Goal: Register for event/course

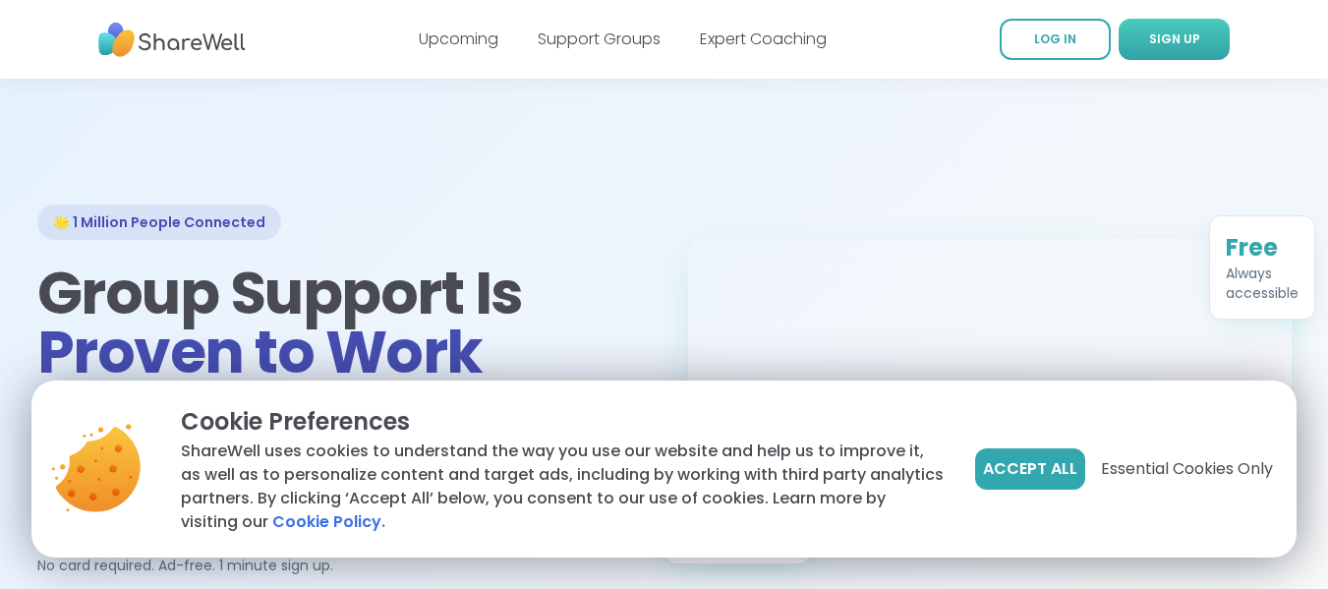
click at [1192, 42] on span "SIGN UP" at bounding box center [1174, 38] width 51 height 17
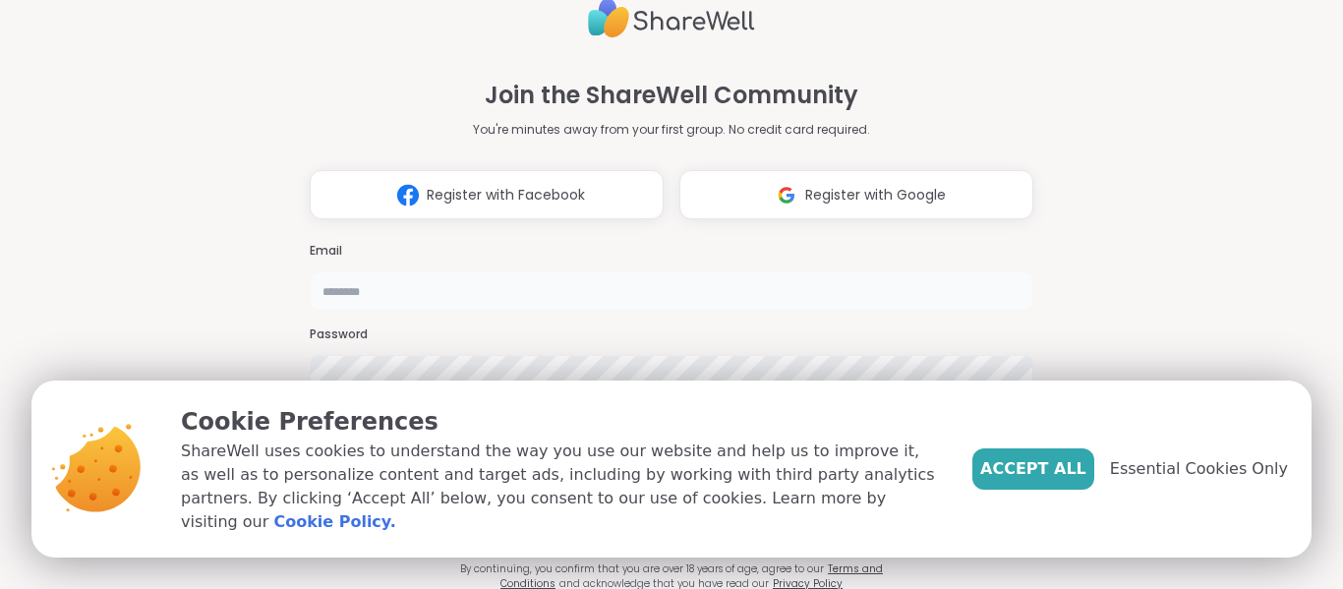
click at [592, 271] on input "email" at bounding box center [671, 290] width 723 height 39
type input "**********"
click at [1182, 481] on span "Essential Cookies Only" at bounding box center [1199, 469] width 178 height 24
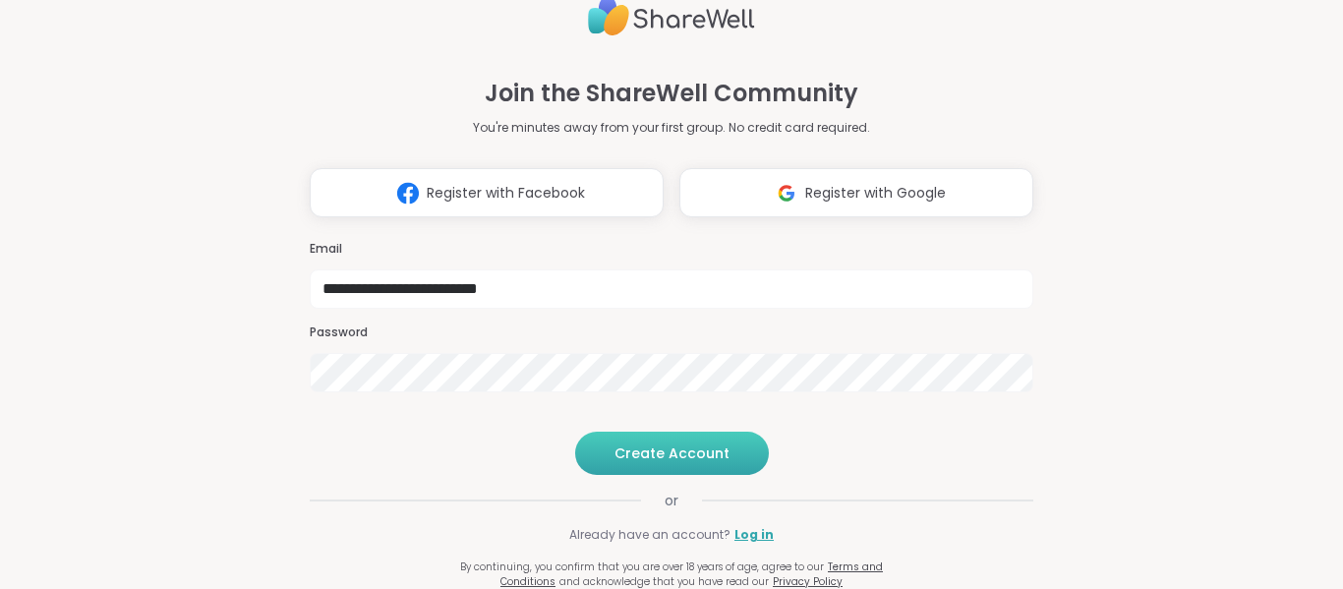
click at [716, 445] on button "Create Account" at bounding box center [672, 453] width 194 height 43
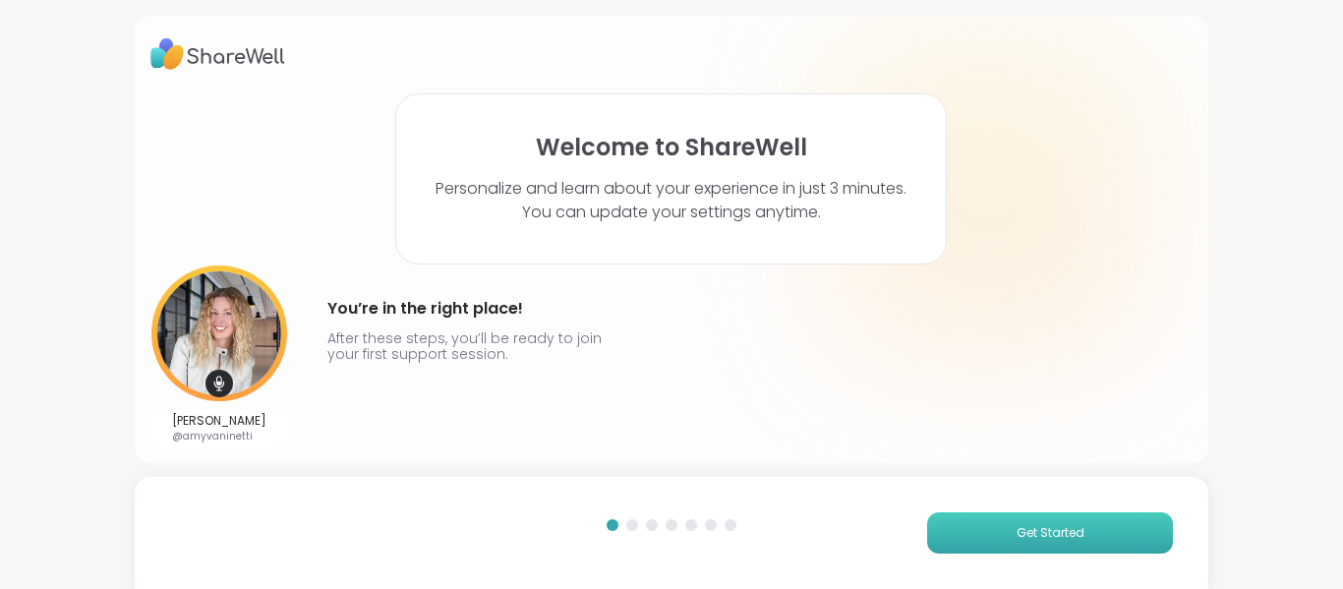
click at [978, 535] on button "Get Started" at bounding box center [1050, 532] width 246 height 41
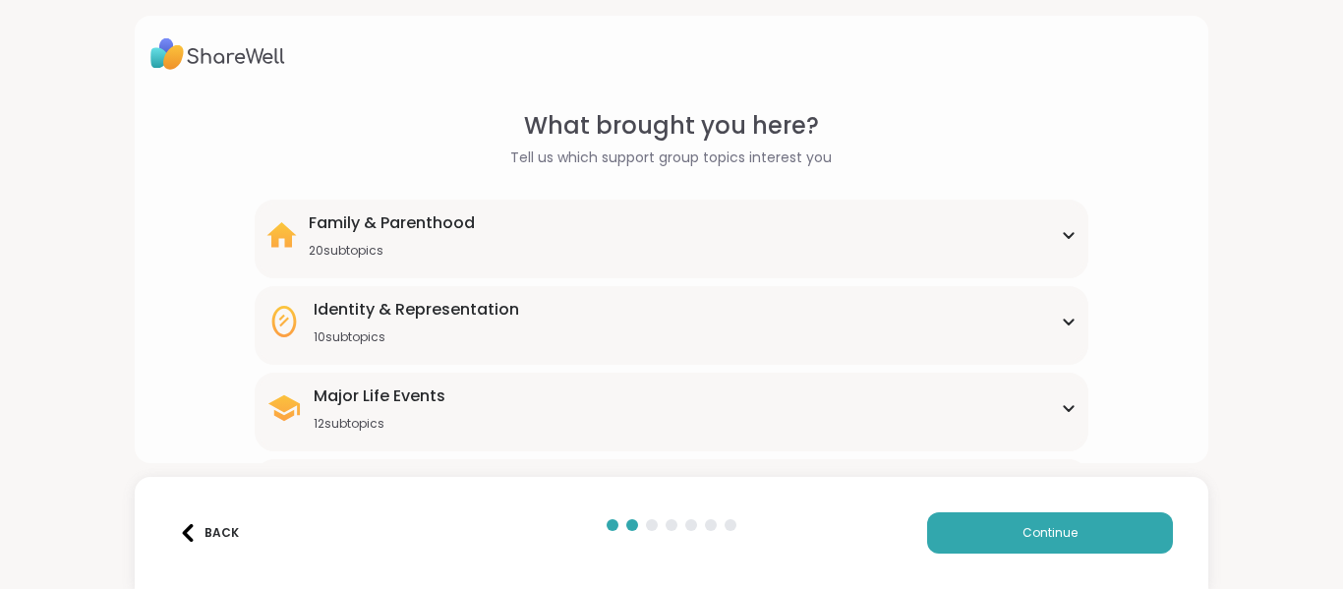
click at [1065, 409] on icon at bounding box center [1069, 408] width 9 height 5
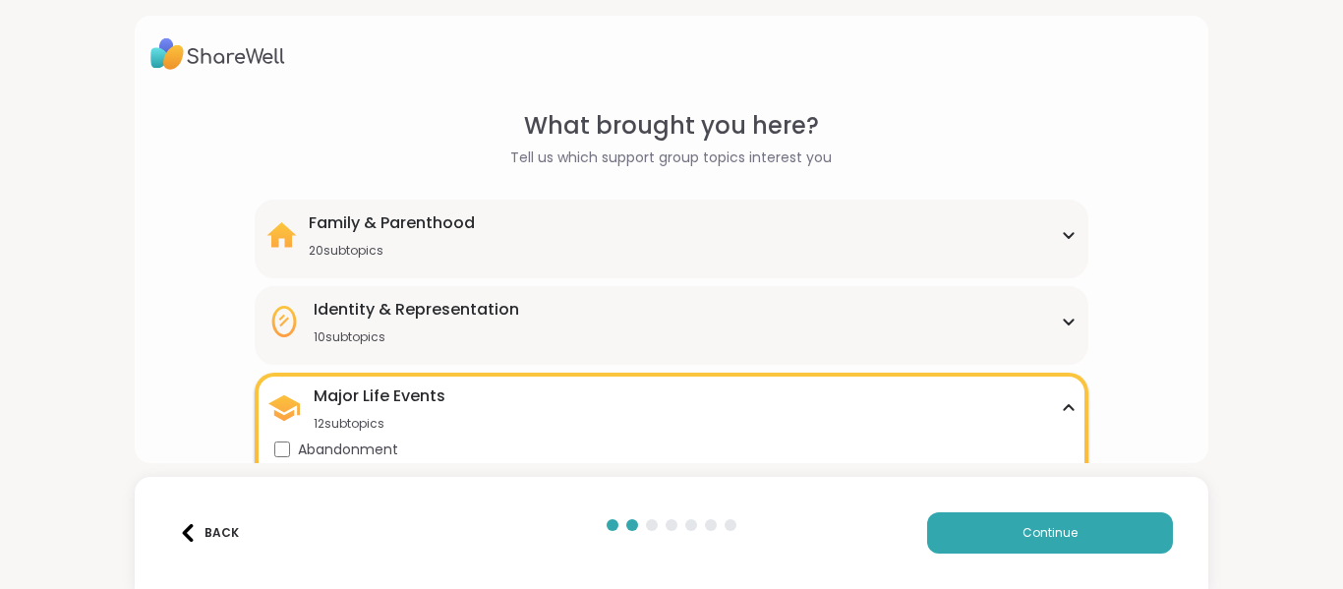
drag, startPoint x: 1284, startPoint y: 123, endPoint x: 1286, endPoint y: 198, distance: 74.7
click at [1286, 198] on div "What brought you here? Tell us which support group topics interest you Family &…" at bounding box center [671, 294] width 1343 height 589
drag, startPoint x: 468, startPoint y: 375, endPoint x: 601, endPoint y: 308, distance: 148.6
click at [1235, 233] on div "What brought you here? Tell us which support group topics interest you Family &…" at bounding box center [671, 294] width 1343 height 589
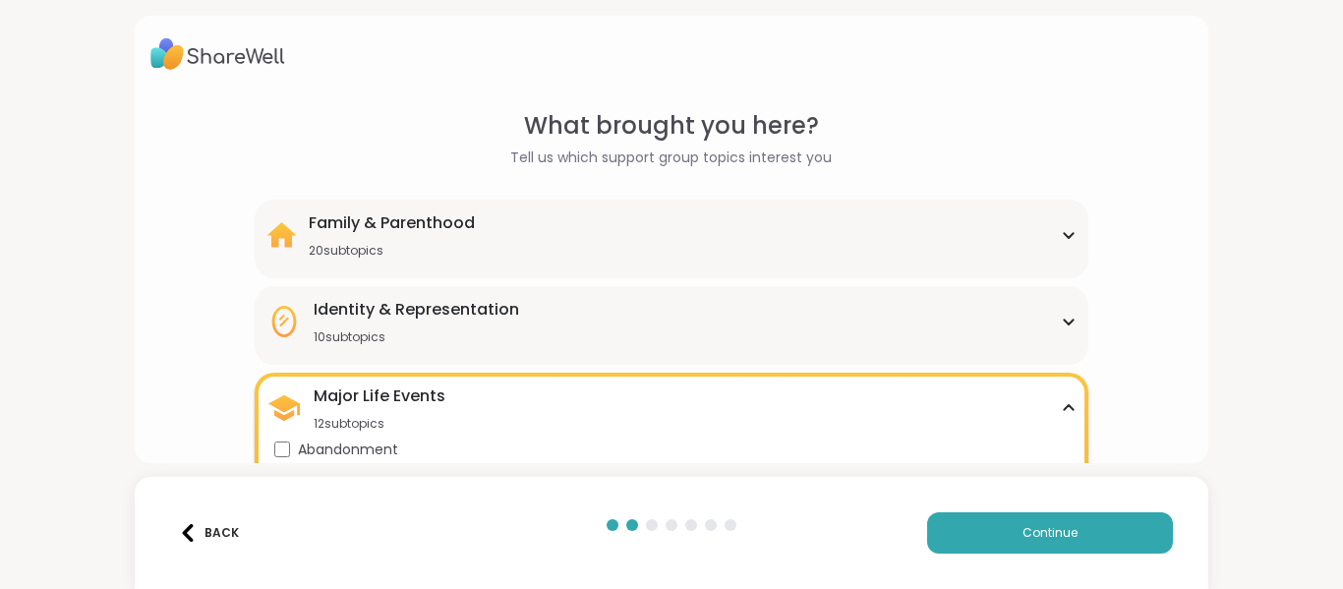
click at [1061, 409] on icon at bounding box center [1069, 408] width 16 height 10
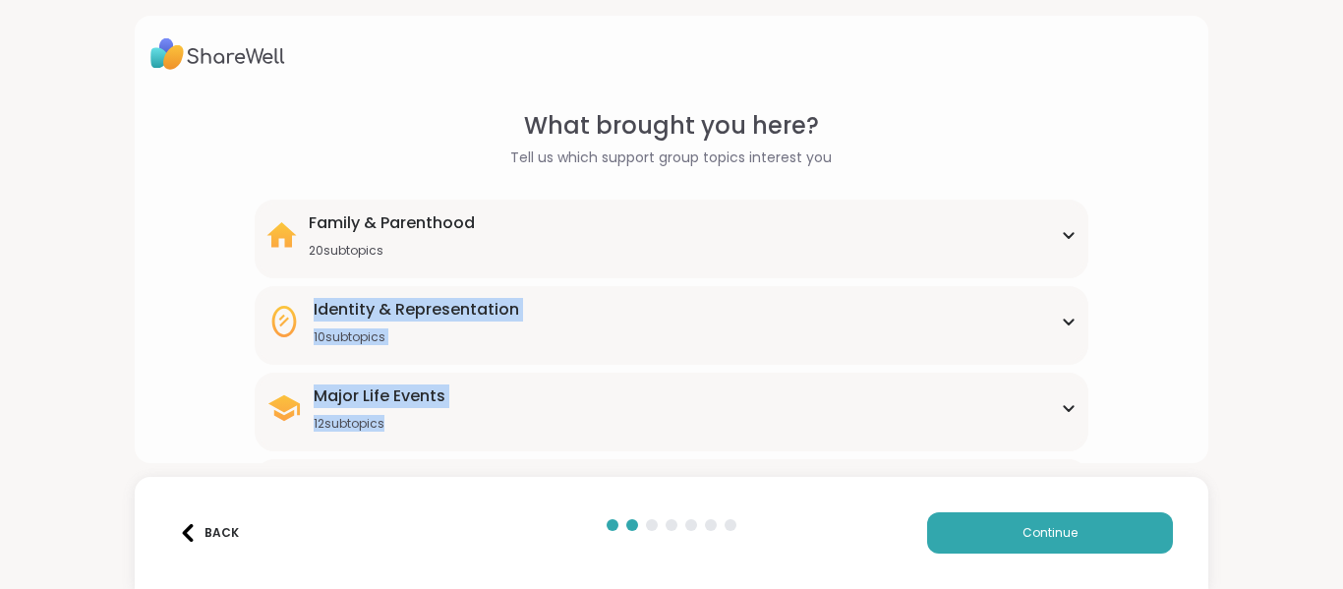
drag, startPoint x: 1337, startPoint y: 194, endPoint x: 1327, endPoint y: 392, distance: 198.8
click at [1327, 392] on html "What brought you here? Tell us which support group topics interest you Family &…" at bounding box center [671, 294] width 1343 height 589
click at [1302, 376] on div "What brought you here? Tell us which support group topics interest you Family &…" at bounding box center [671, 294] width 1343 height 589
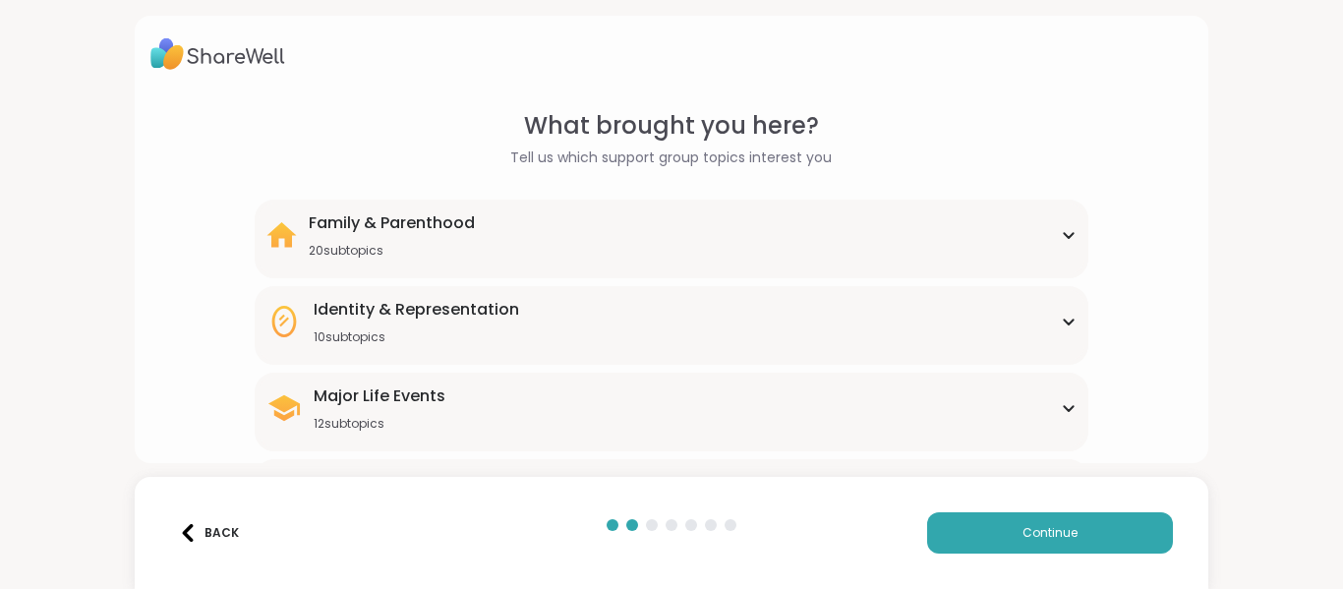
click at [1062, 411] on icon at bounding box center [1069, 408] width 16 height 10
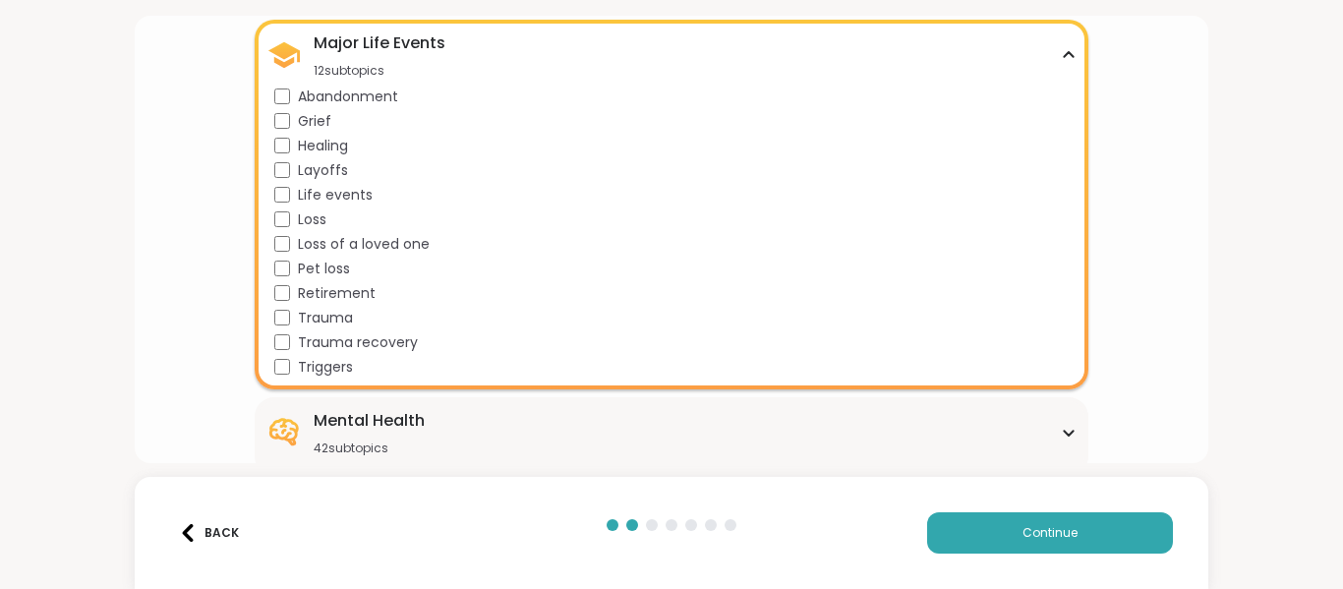
scroll to position [354, 0]
click at [1214, 462] on div "What brought you here? Tell us which support group topics interest you Family &…" at bounding box center [671, 294] width 1343 height 589
click at [1006, 525] on button "Continue" at bounding box center [1050, 532] width 246 height 41
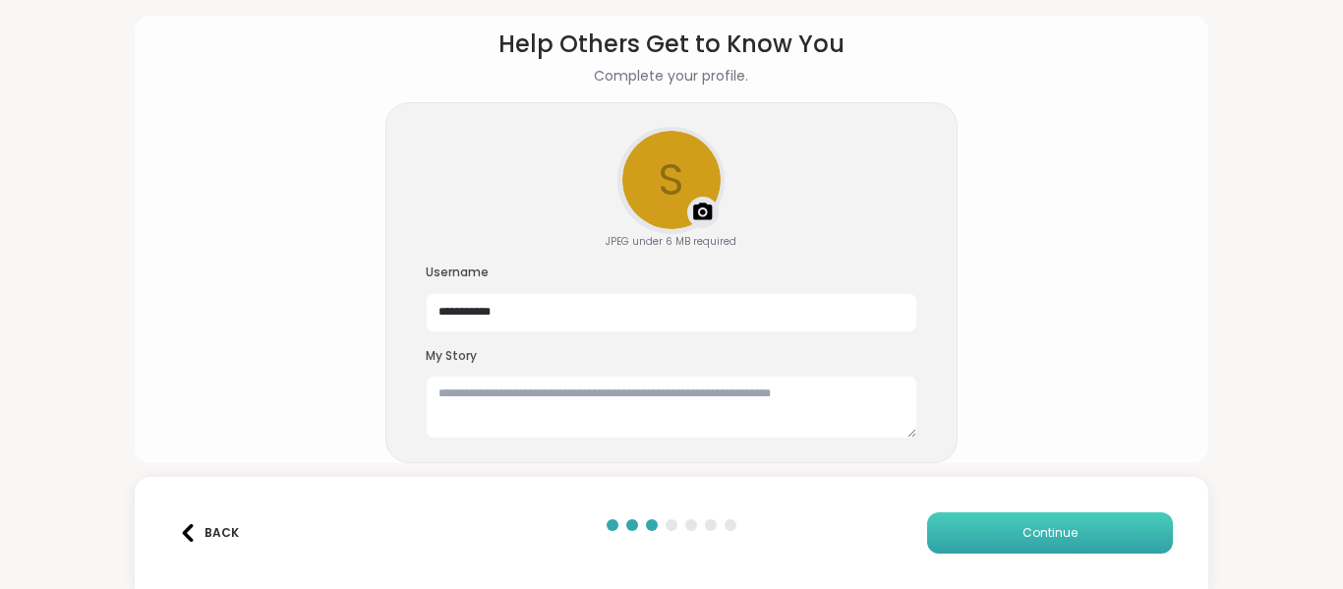
scroll to position [82, 0]
click at [689, 402] on textarea at bounding box center [671, 406] width 491 height 63
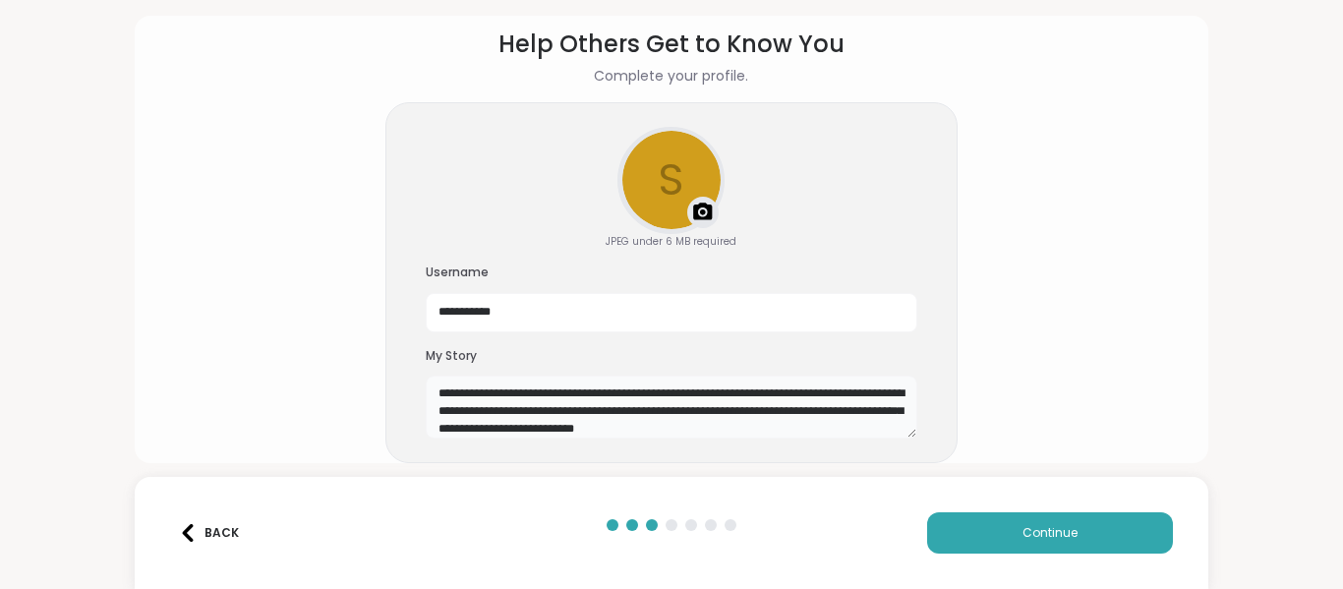
scroll to position [18, 0]
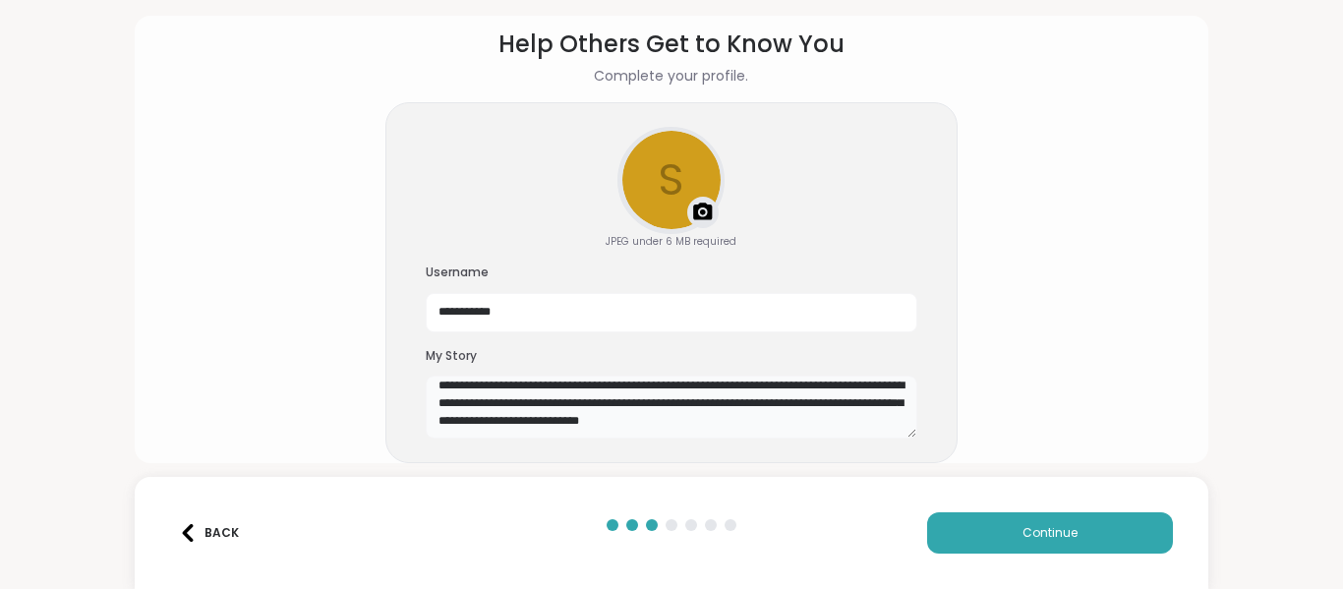
click at [796, 408] on textarea "**********" at bounding box center [671, 406] width 491 height 63
click at [625, 426] on textarea "**********" at bounding box center [671, 406] width 491 height 63
click at [747, 407] on textarea "**********" at bounding box center [671, 406] width 491 height 63
click at [532, 423] on textarea "**********" at bounding box center [671, 406] width 491 height 63
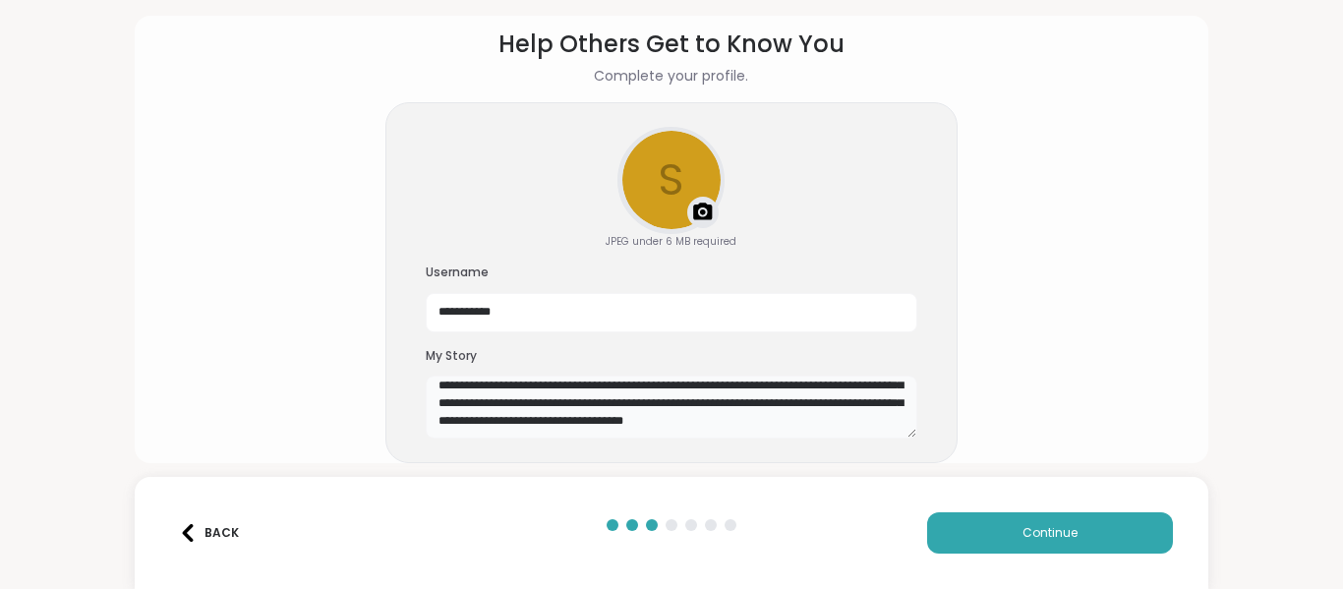
scroll to position [177, 0]
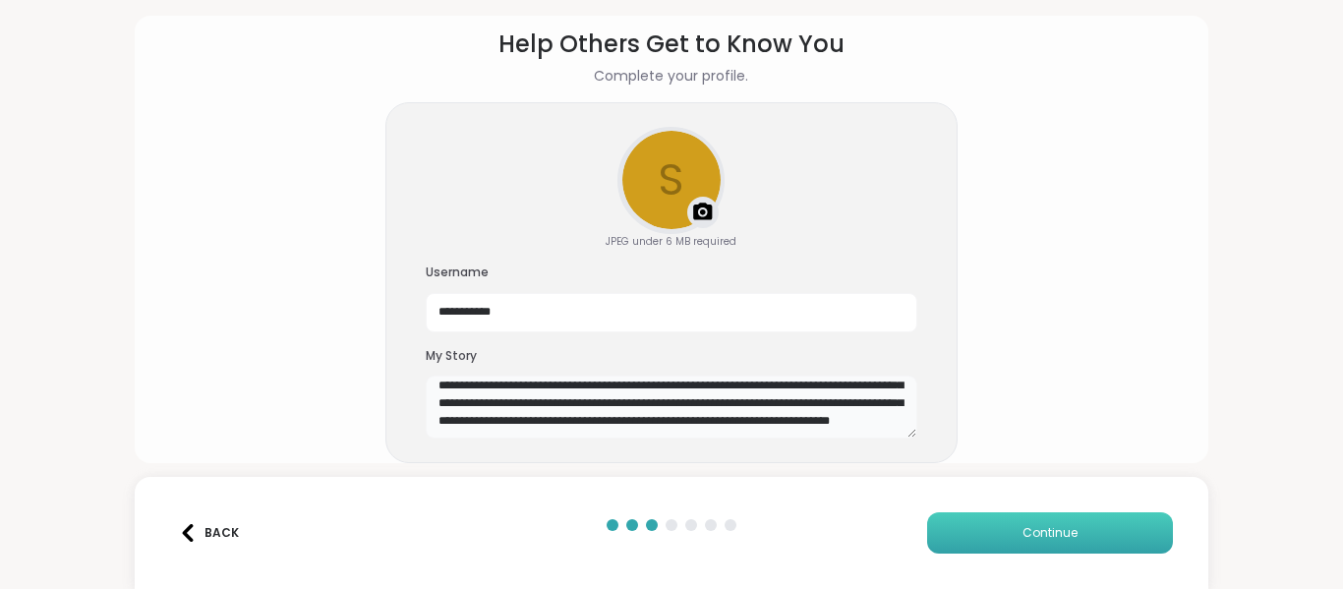
type textarea "**********"
click at [994, 526] on button "Continue" at bounding box center [1050, 532] width 246 height 41
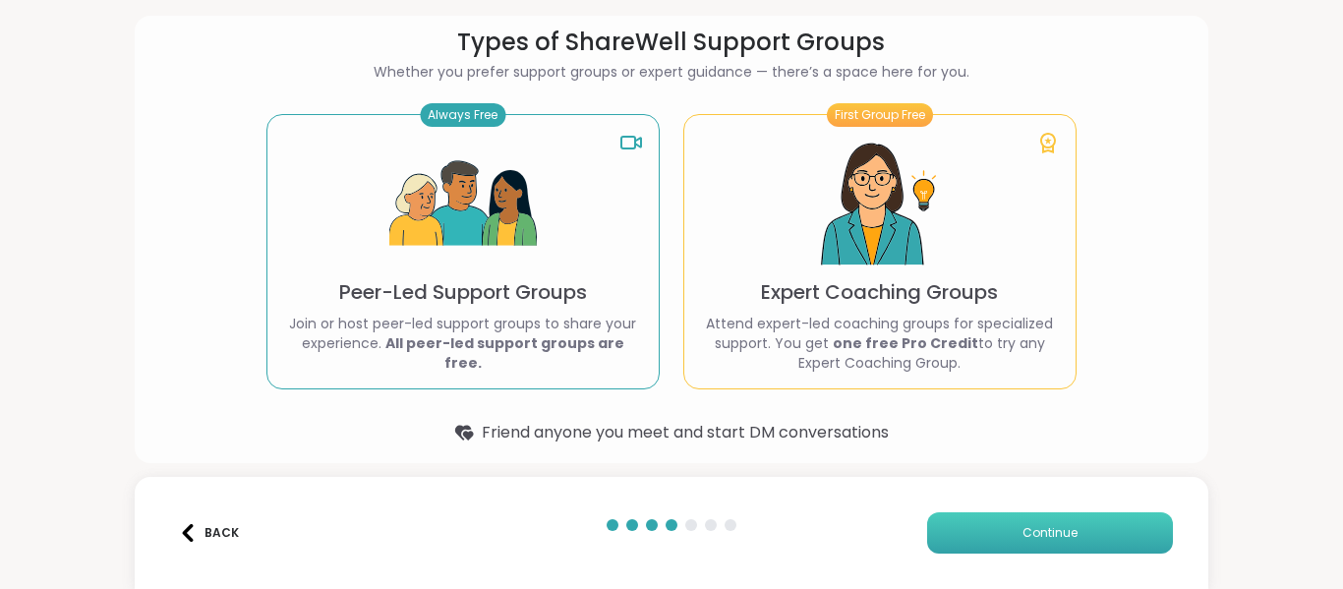
click at [963, 528] on button "Continue" at bounding box center [1050, 532] width 246 height 41
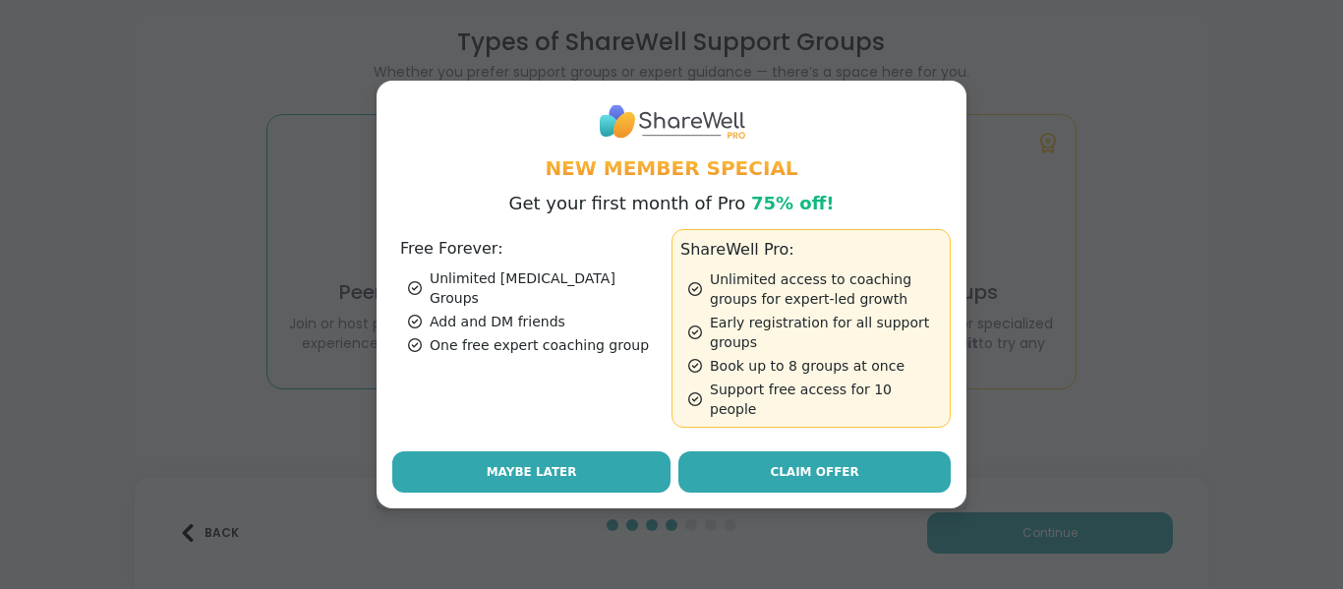
click at [551, 472] on button "Maybe Later" at bounding box center [531, 471] width 278 height 41
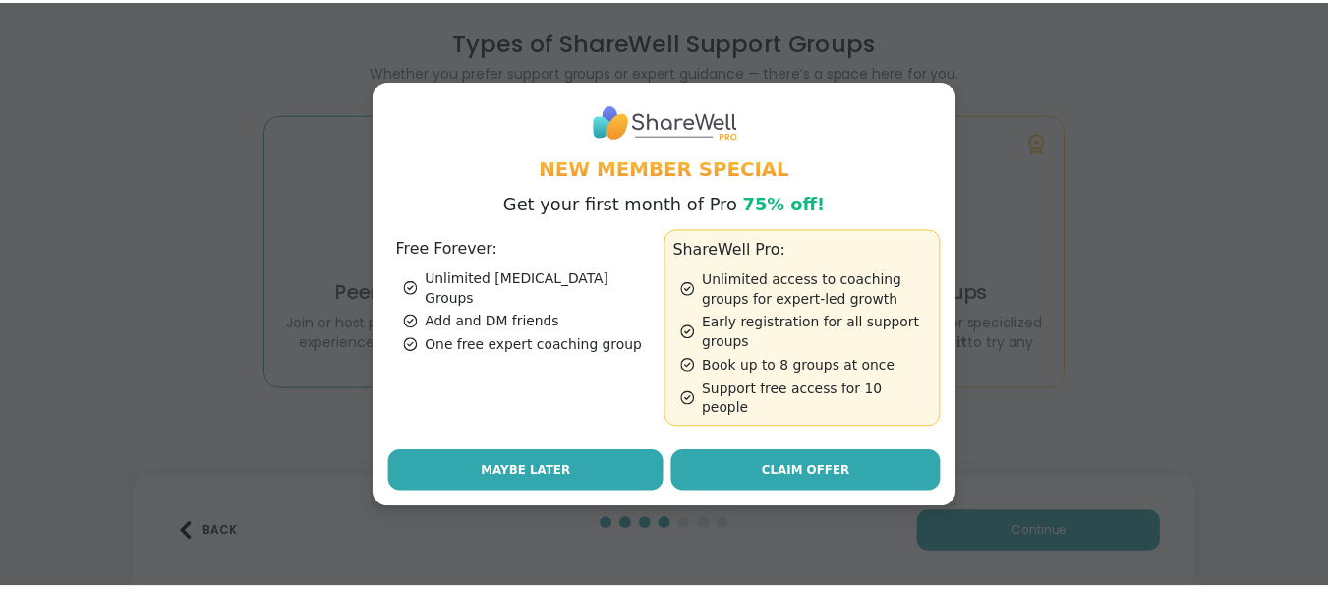
scroll to position [6, 0]
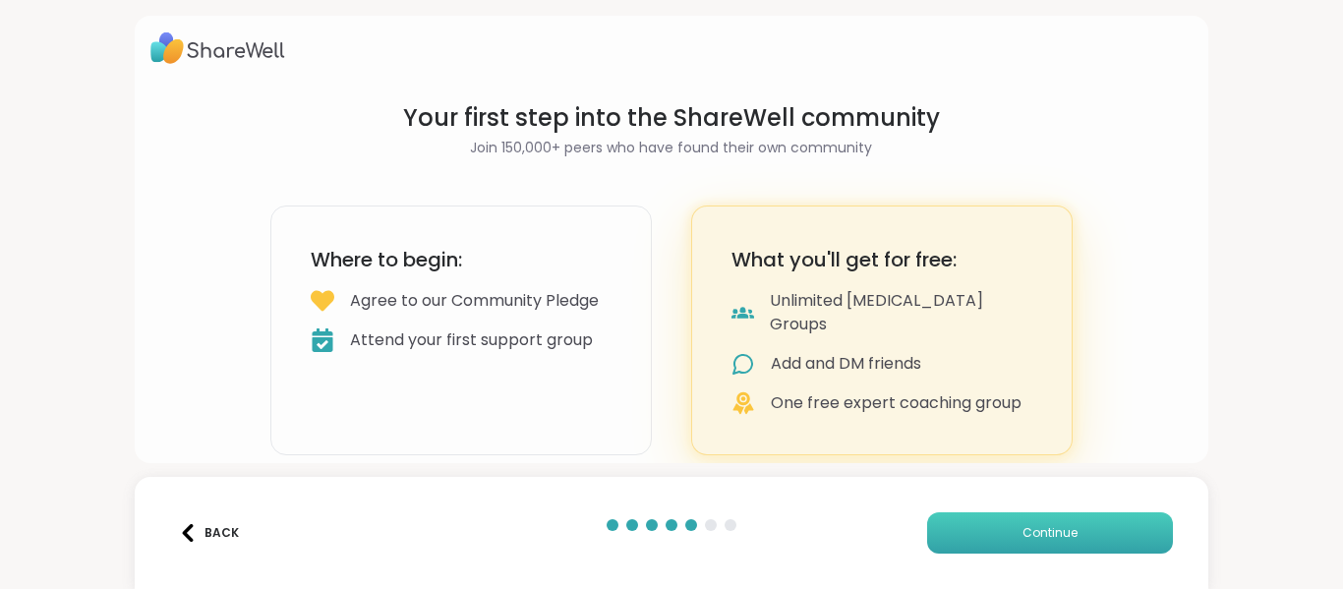
click at [934, 526] on button "Continue" at bounding box center [1050, 532] width 246 height 41
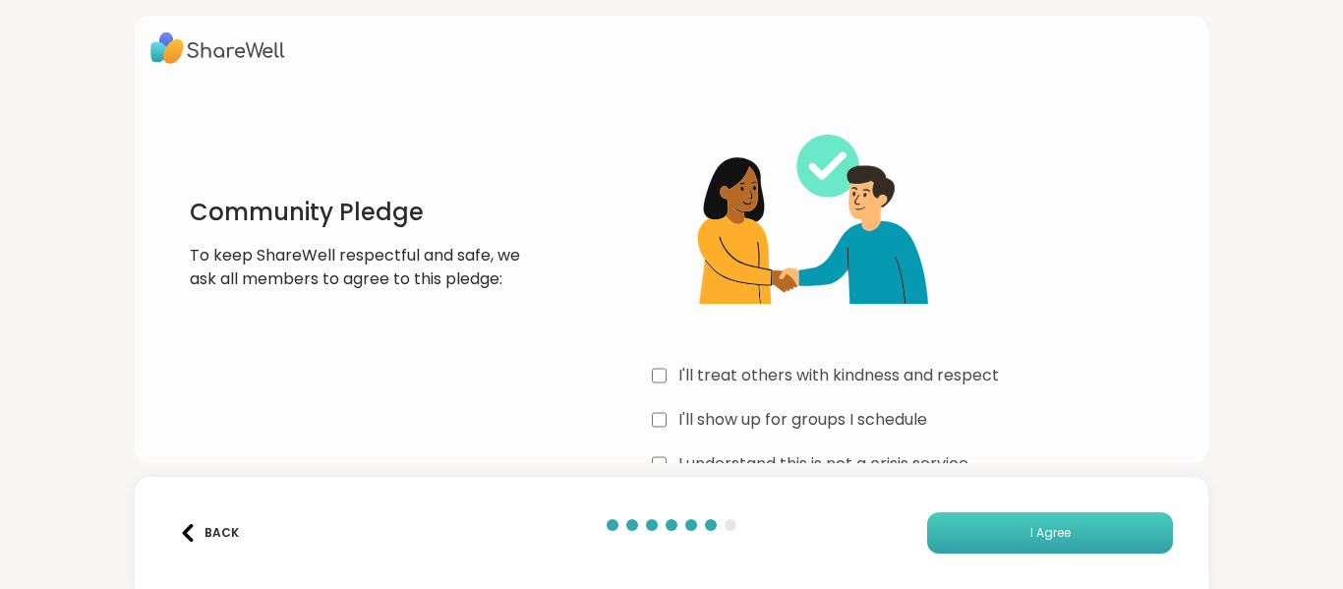
click at [1063, 530] on button "I Agree" at bounding box center [1050, 532] width 246 height 41
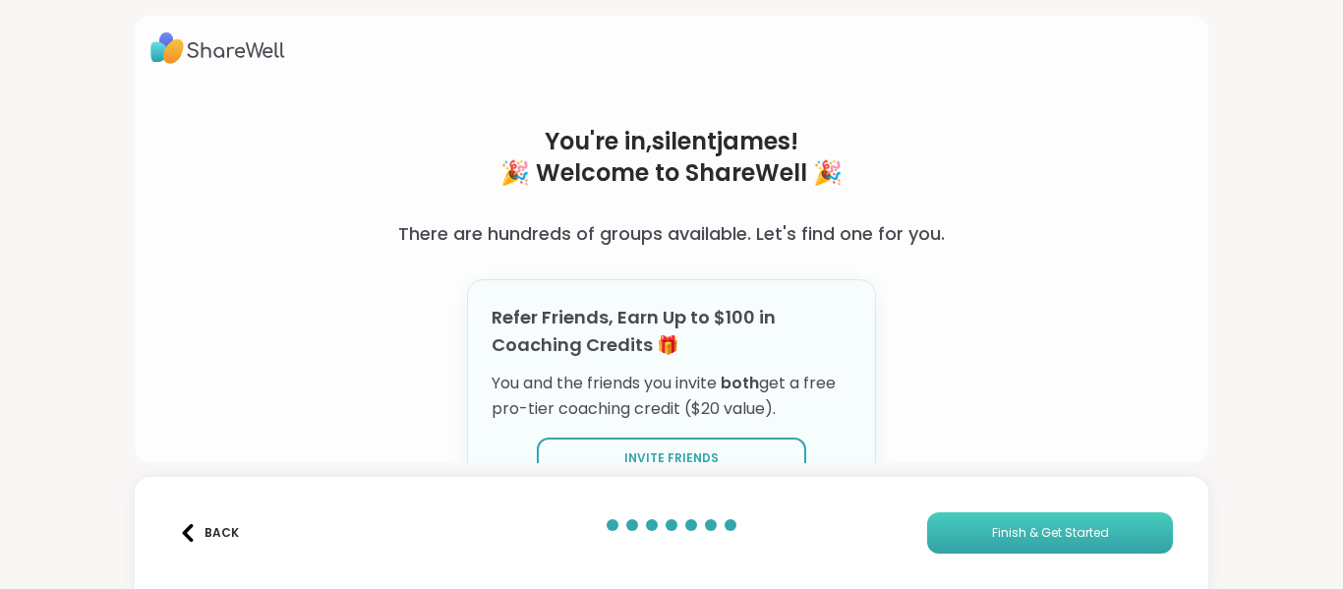
click at [1014, 529] on span "Finish & Get Started" at bounding box center [1050, 533] width 117 height 18
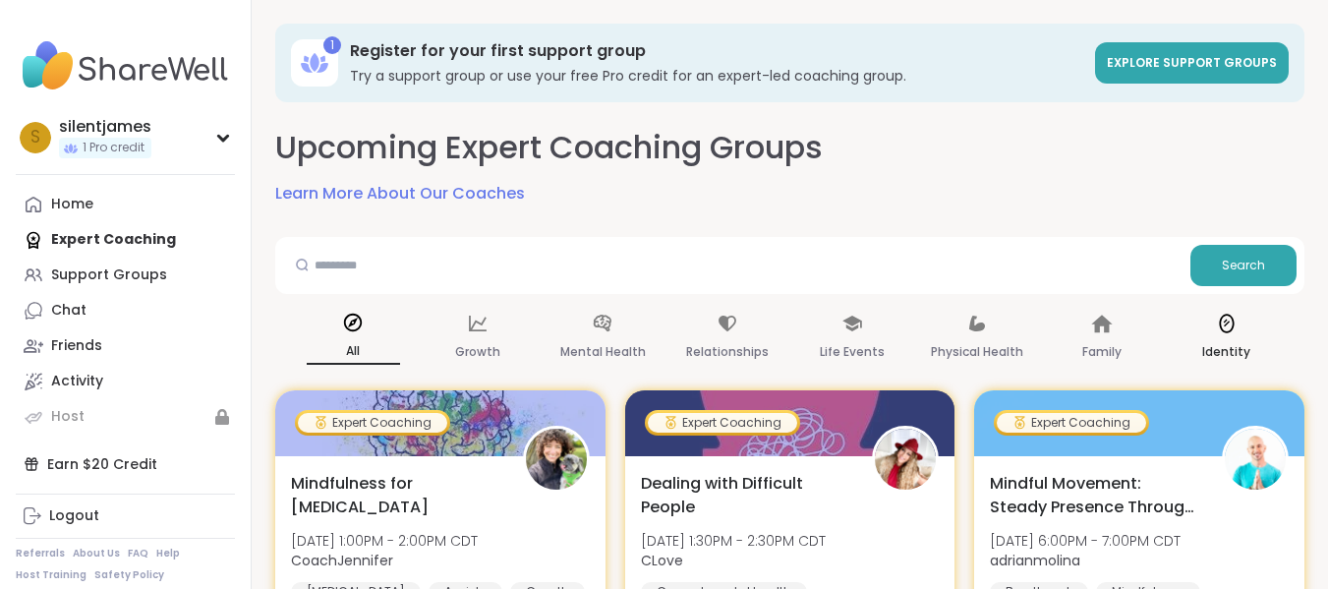
click at [1237, 330] on icon at bounding box center [1227, 324] width 22 height 22
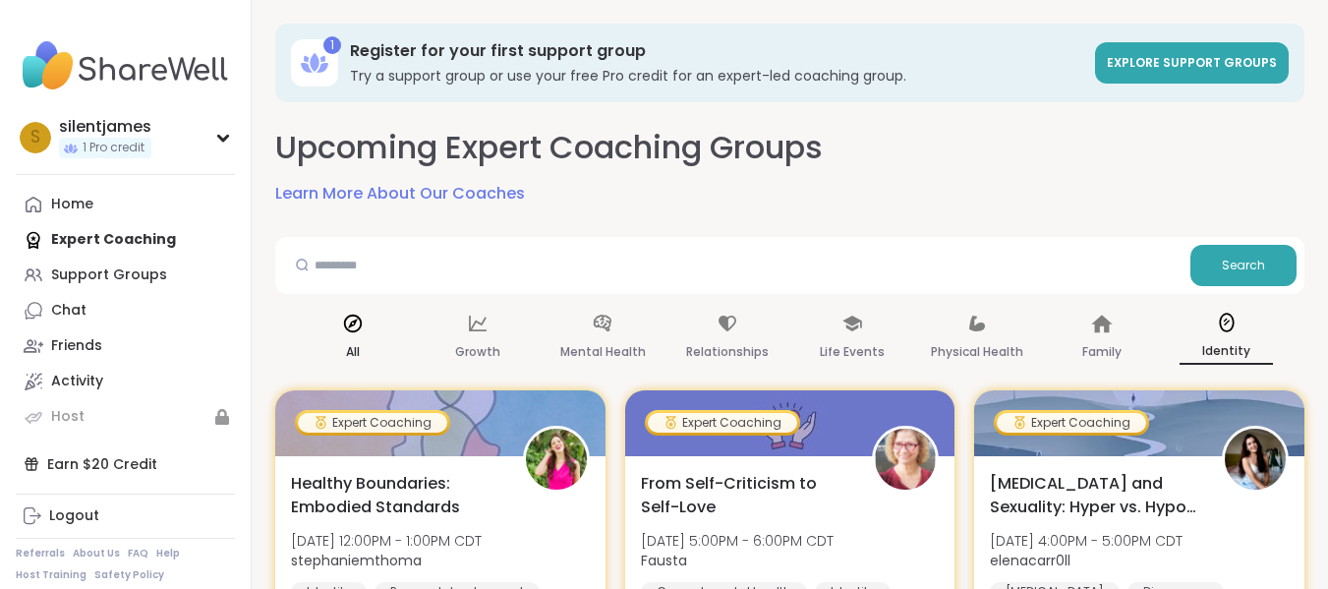
click at [352, 333] on icon at bounding box center [353, 324] width 22 height 22
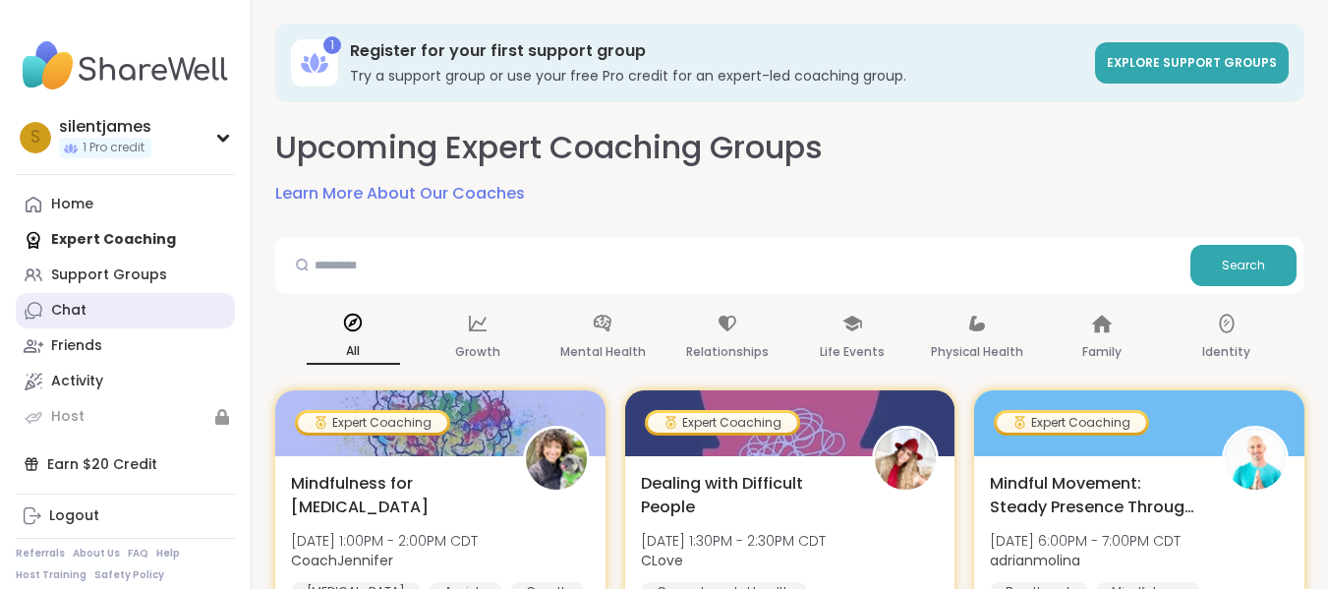
click at [73, 312] on div "Chat" at bounding box center [68, 311] width 35 height 20
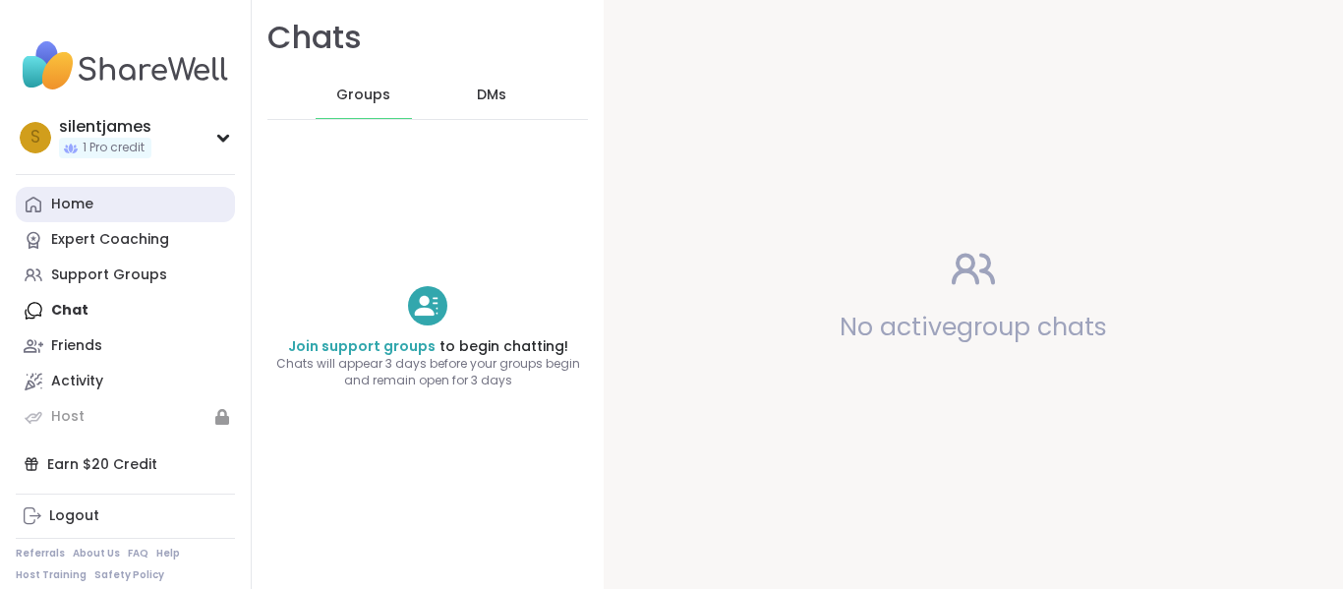
click at [75, 205] on div "Home" at bounding box center [72, 205] width 42 height 20
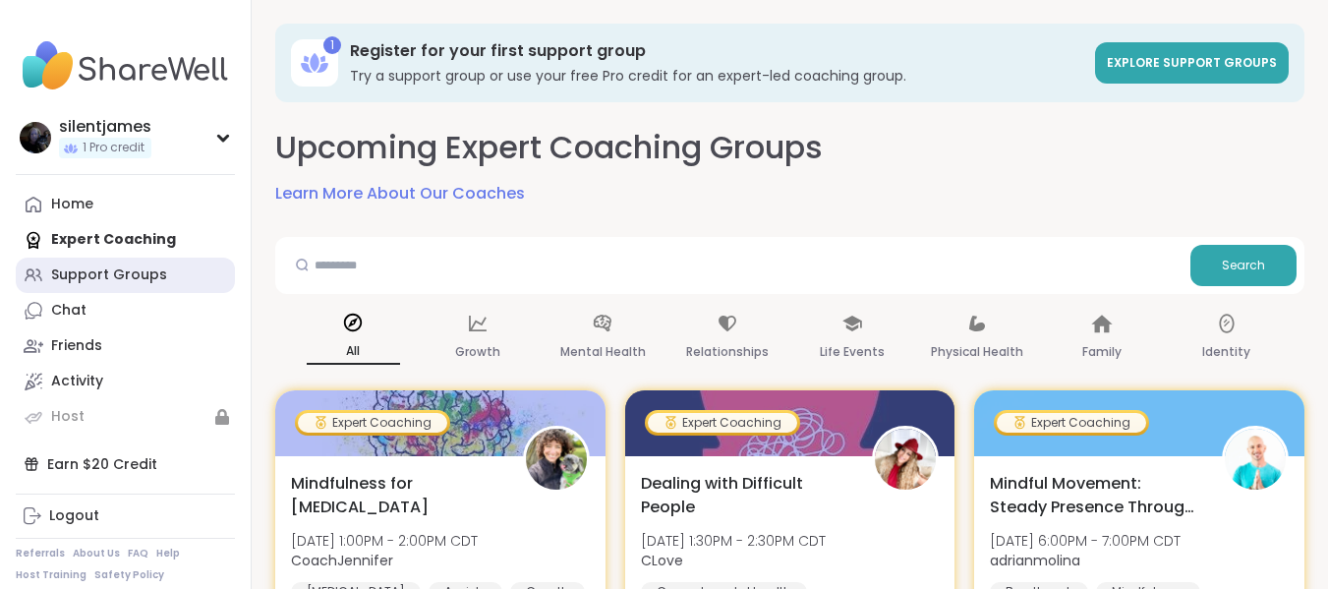
click at [127, 281] on div "Support Groups" at bounding box center [109, 275] width 116 height 20
